Goal: Task Accomplishment & Management: Complete application form

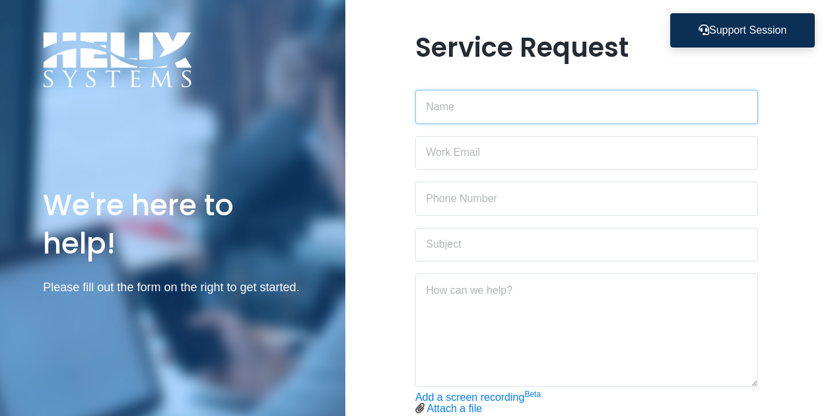
click at [483, 109] on input "text" at bounding box center [587, 107] width 343 height 34
type input "Helen Weissbach"
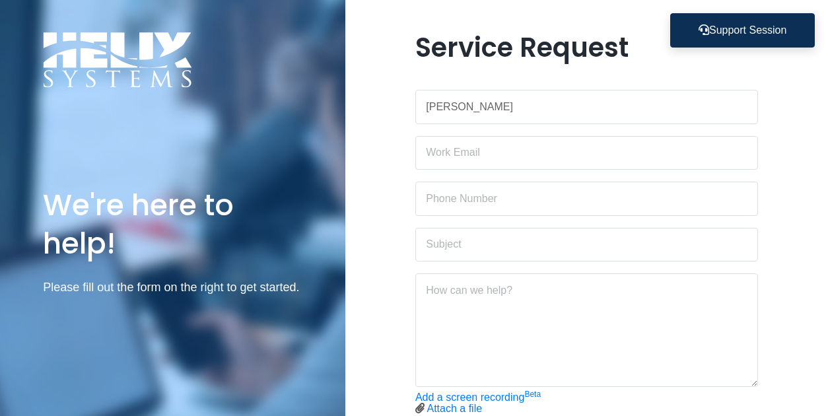
type input "helen@fiver.org"
type input "3472273330"
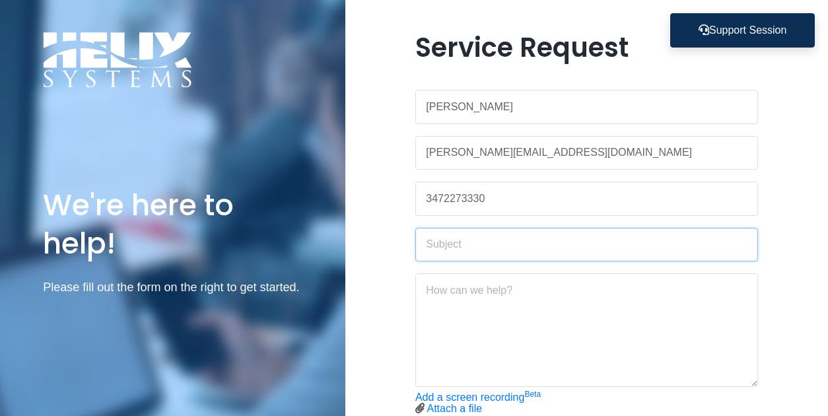
click at [488, 242] on input "text" at bounding box center [587, 245] width 343 height 34
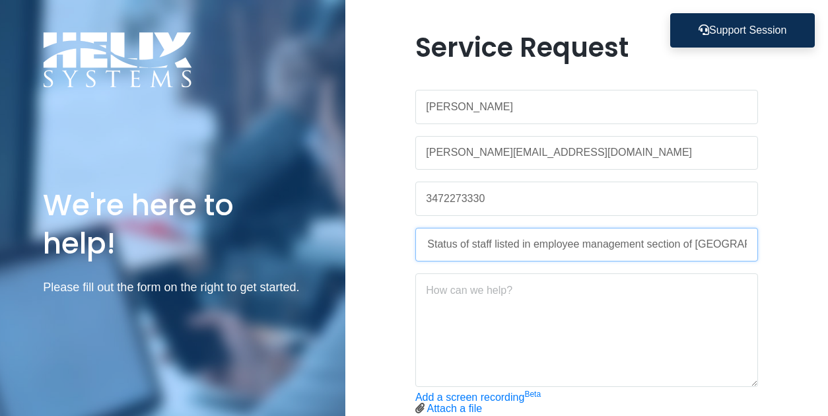
scroll to position [0, 82]
type input "Question about Status of staff listed in employee management section of HELIX P…"
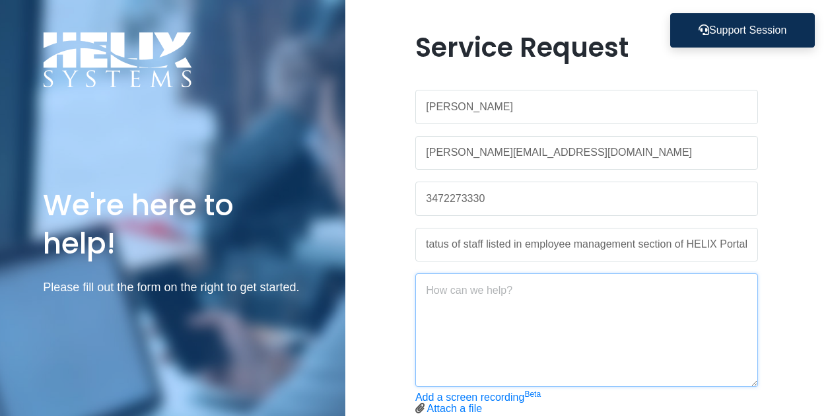
click at [485, 303] on textarea at bounding box center [587, 331] width 343 height 114
drag, startPoint x: 518, startPoint y: 307, endPoint x: 494, endPoint y: 306, distance: 23.8
click at [494, 306] on textarea "Hello, I am inquiring about the "people processing" section of the people manag…" at bounding box center [587, 331] width 343 height 114
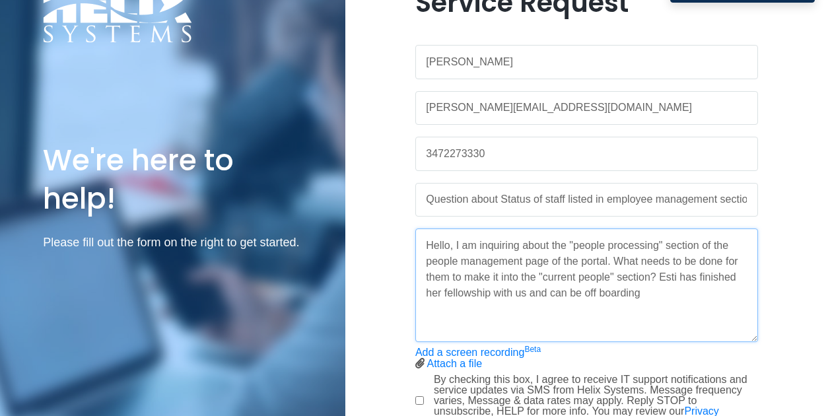
scroll to position [66, 0]
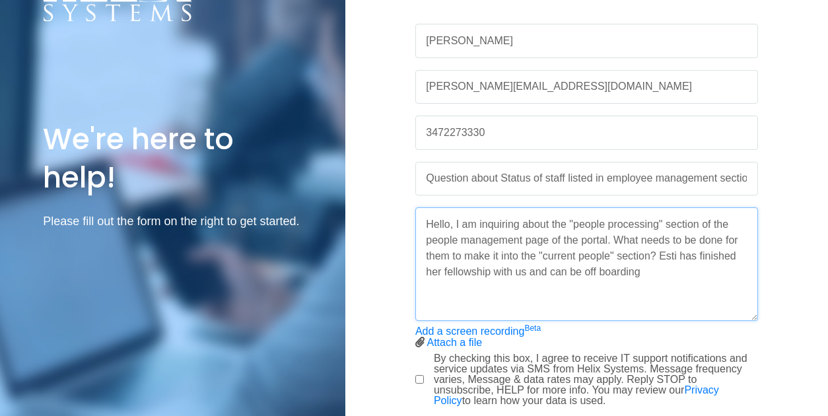
drag, startPoint x: 658, startPoint y: 266, endPoint x: 661, endPoint y: 249, distance: 16.7
click at [661, 249] on textarea "Hello, I am inquiring about the "people processing" section of the people manag…" at bounding box center [587, 264] width 343 height 114
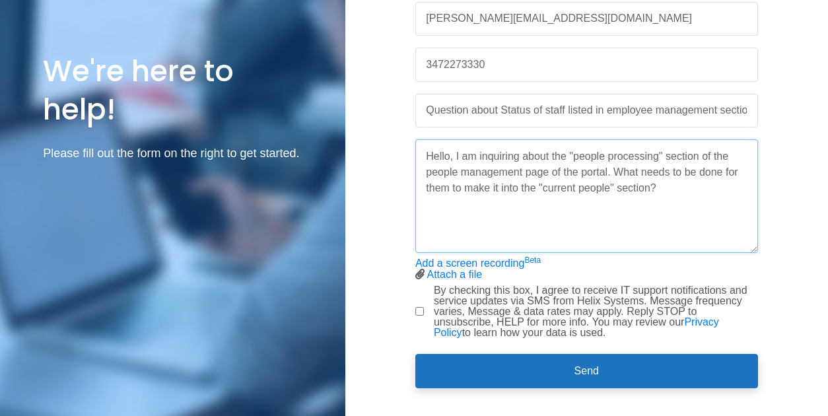
scroll to position [151, 0]
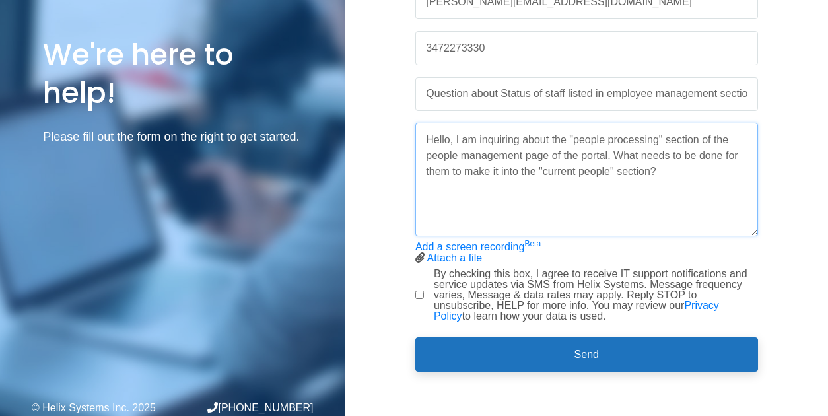
type textarea "Hello, I am inquiring about the "people processing" section of the people manag…"
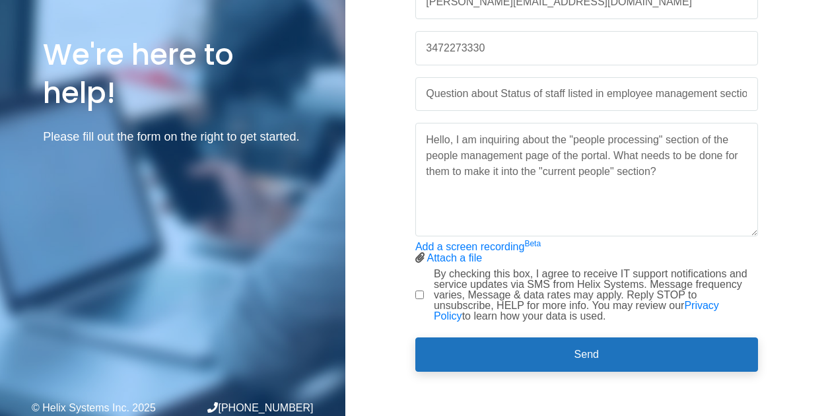
click at [416, 291] on input "By checking this box, I agree to receive IT support notifications and service u…" at bounding box center [420, 295] width 9 height 9
checkbox input "true"
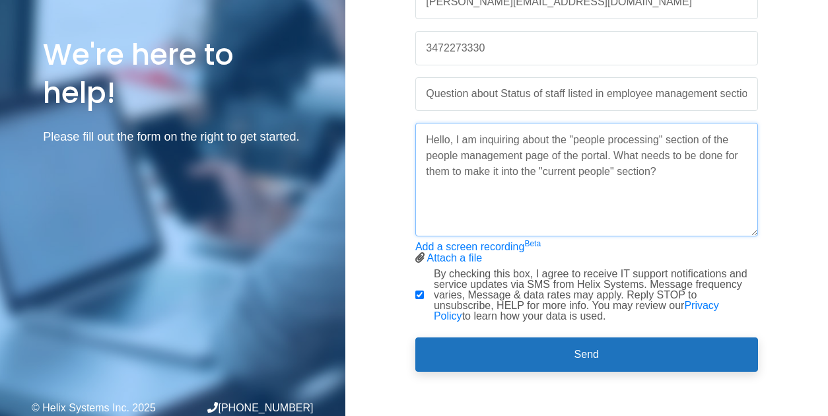
click at [687, 170] on textarea "Hello, I am inquiring about the "people processing" section of the people manag…" at bounding box center [587, 180] width 343 height 114
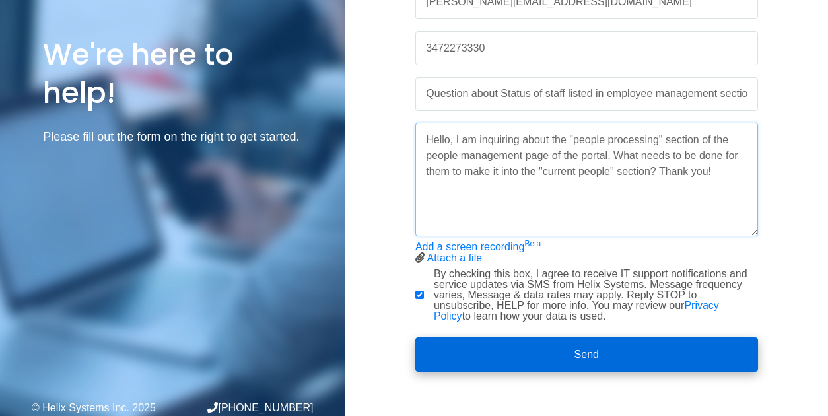
type textarea "Hello, I am inquiring about the "people processing" section of the people manag…"
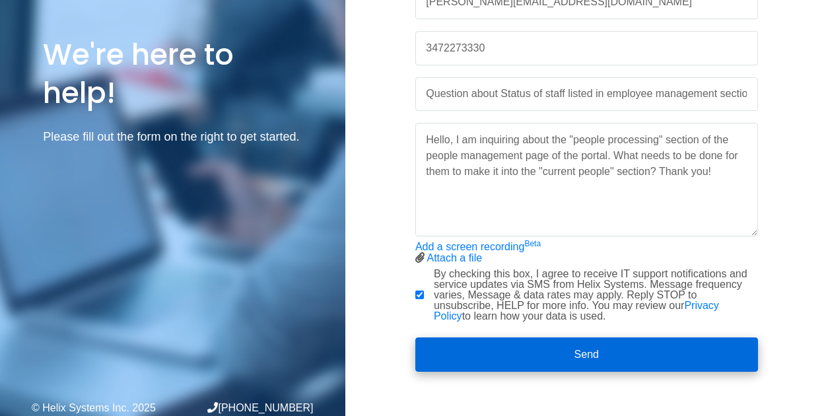
click at [599, 350] on button "Send" at bounding box center [587, 355] width 343 height 34
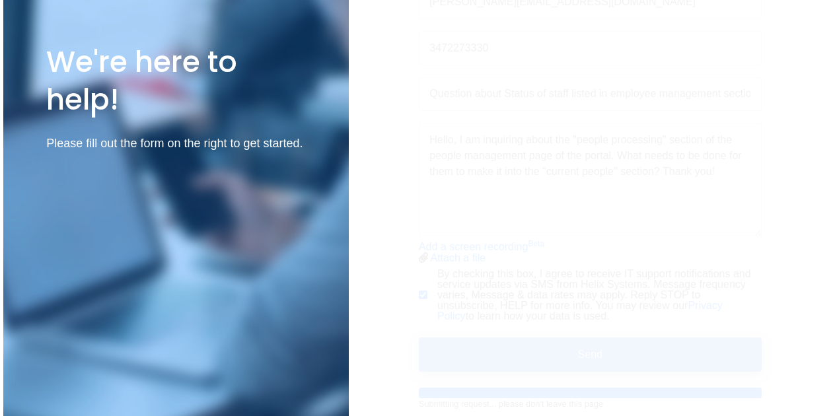
scroll to position [0, 0]
